Goal: Information Seeking & Learning: Learn about a topic

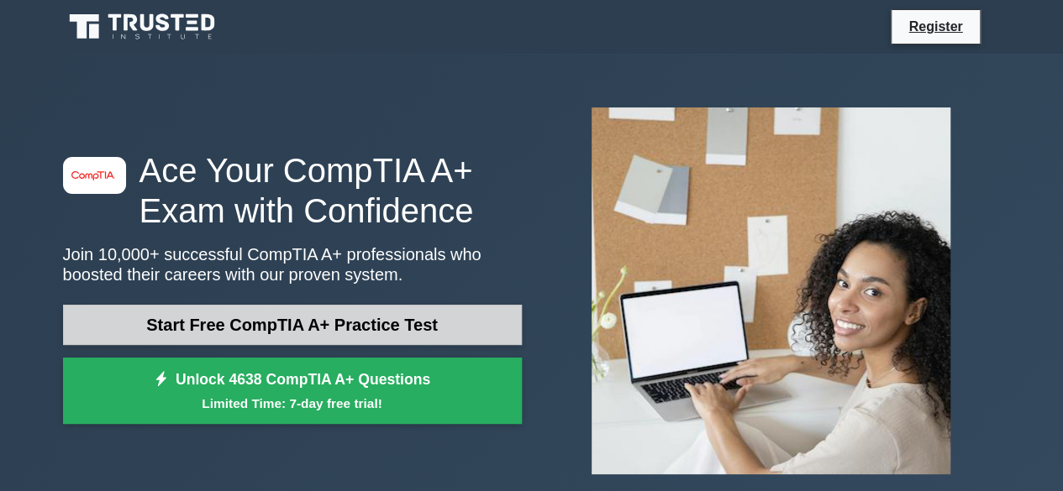
click at [277, 307] on link "Start Free CompTIA A+ Practice Test" at bounding box center [292, 325] width 459 height 40
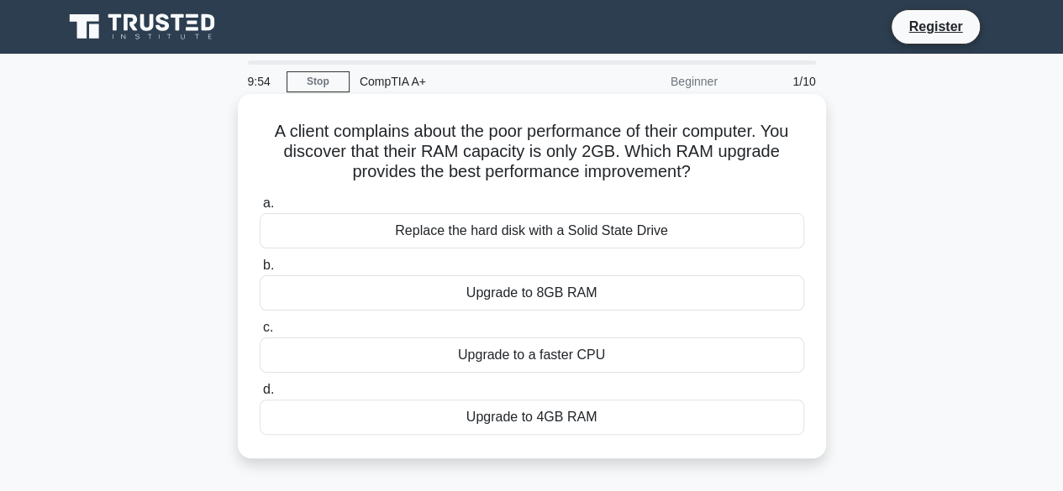
click at [538, 226] on div "Replace the hard disk with a Solid State Drive" at bounding box center [532, 230] width 544 height 35
click at [260, 209] on input "a. Replace the hard disk with a Solid State Drive" at bounding box center [260, 203] width 0 height 11
